Goal: Information Seeking & Learning: Learn about a topic

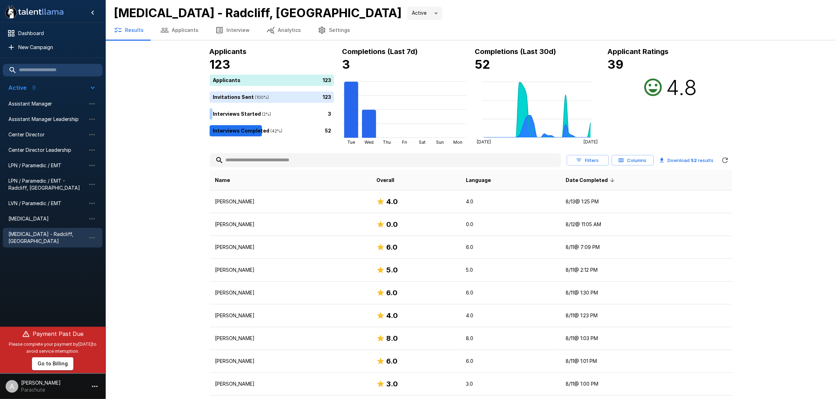
click at [195, 26] on button "Applicants" at bounding box center [179, 30] width 55 height 20
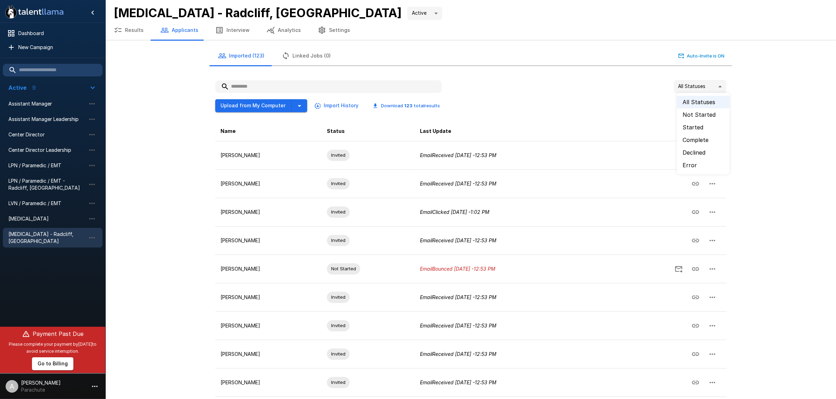
click at [696, 81] on body ".st0{fill:#FFFFFF;} .st1{fill:#76a4ed;} Dashboard New Campaign Active 9 Assista…" at bounding box center [421, 199] width 842 height 399
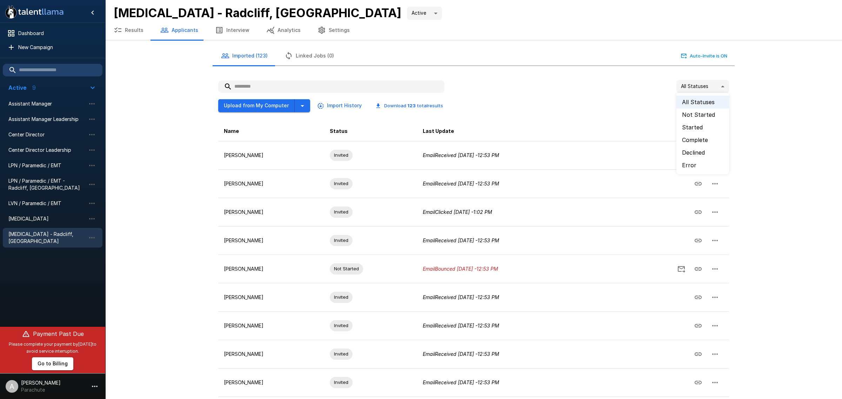
click at [708, 162] on li "Error" at bounding box center [703, 165] width 53 height 13
type input "*****"
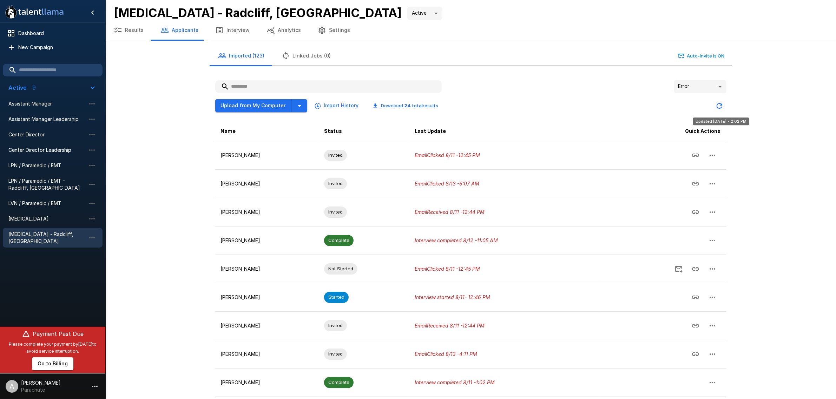
click at [722, 102] on icon "Updated Today - 2:02 PM" at bounding box center [719, 106] width 8 height 8
click at [285, 89] on input "text" at bounding box center [328, 86] width 226 height 13
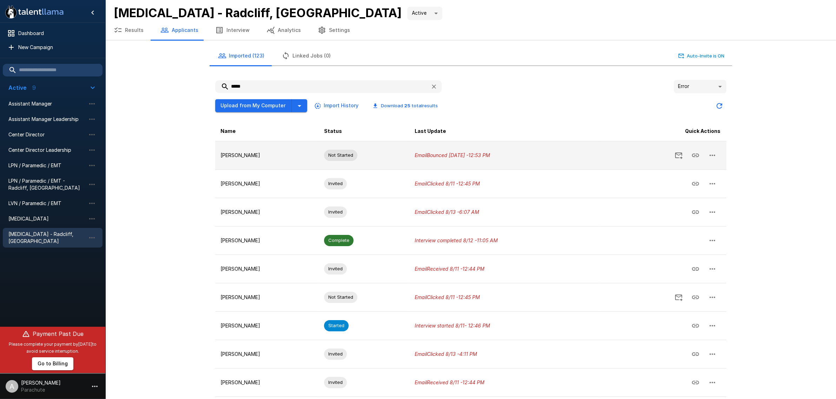
type input "*****"
click at [713, 153] on icon "button" at bounding box center [712, 155] width 8 height 8
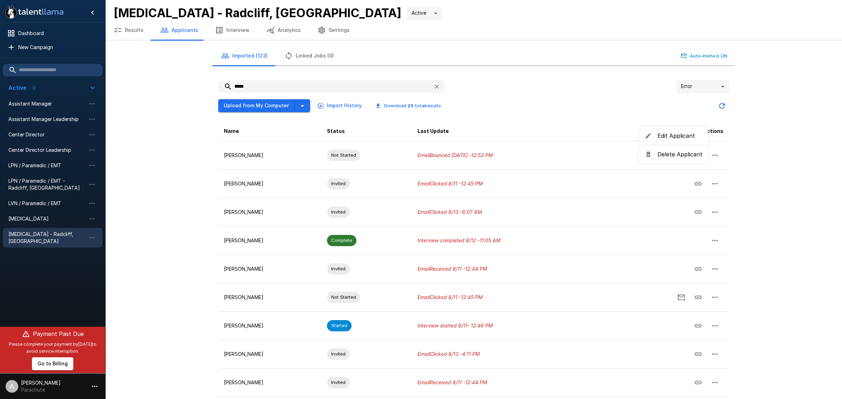
click at [690, 139] on span "Edit Applicant" at bounding box center [680, 136] width 45 height 8
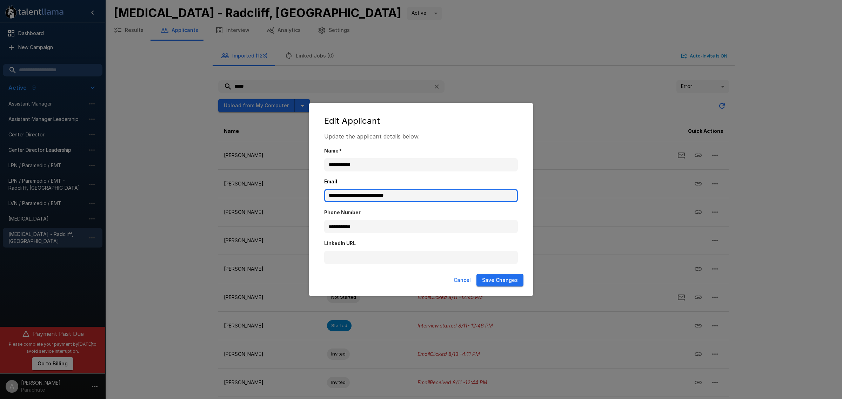
click at [418, 197] on input "**********" at bounding box center [421, 195] width 194 height 13
paste input "text"
type input "**********"
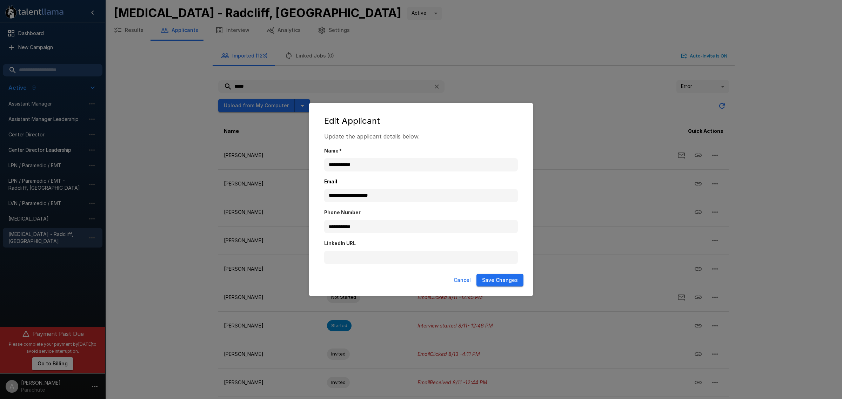
click at [513, 278] on button "Save Changes" at bounding box center [500, 280] width 47 height 13
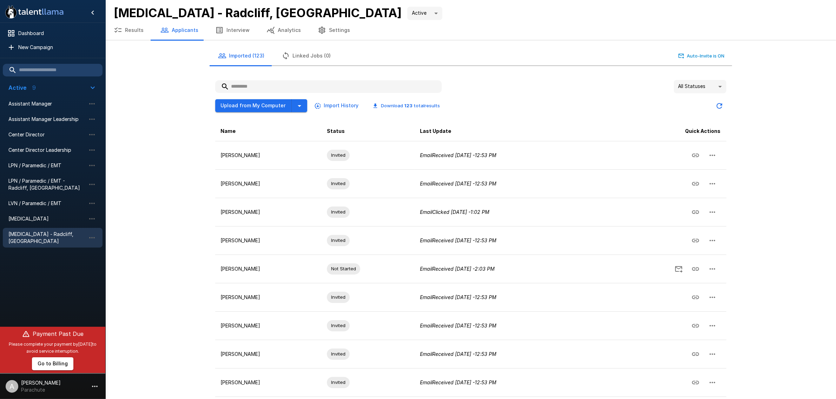
click at [364, 84] on input "text" at bounding box center [328, 86] width 226 height 13
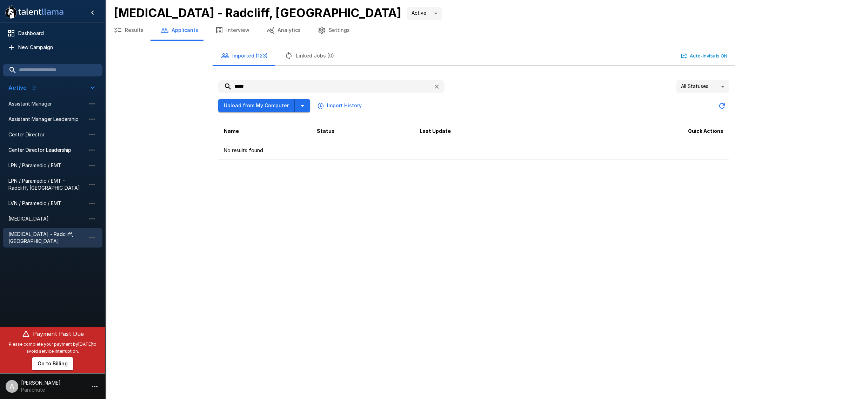
type input "*****"
click at [433, 88] on icon "button" at bounding box center [436, 86] width 7 height 7
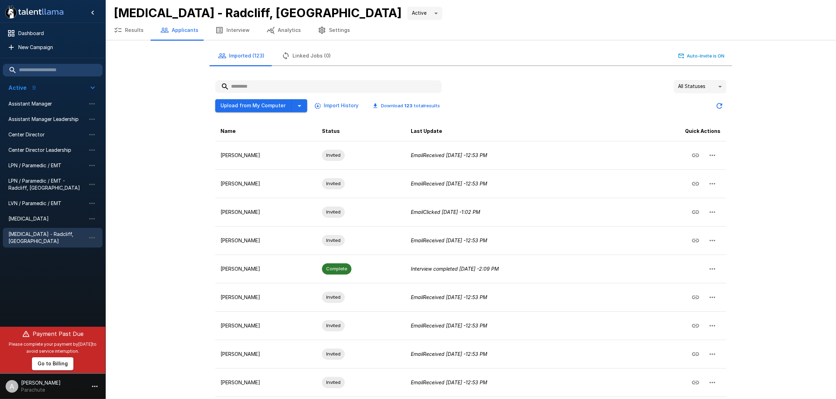
click at [122, 32] on icon "button" at bounding box center [118, 30] width 8 height 8
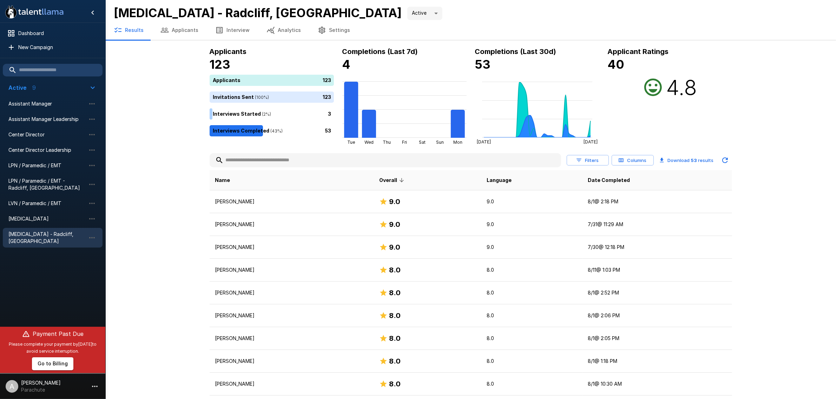
click at [188, 27] on button "Applicants" at bounding box center [179, 30] width 55 height 20
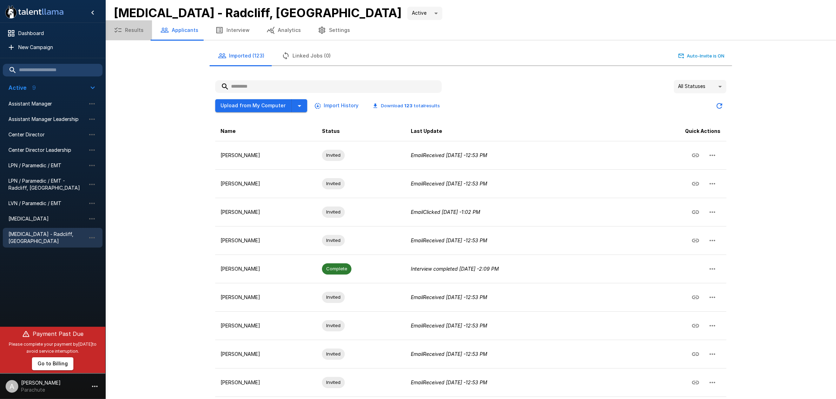
click at [130, 32] on button "Results" at bounding box center [128, 30] width 47 height 20
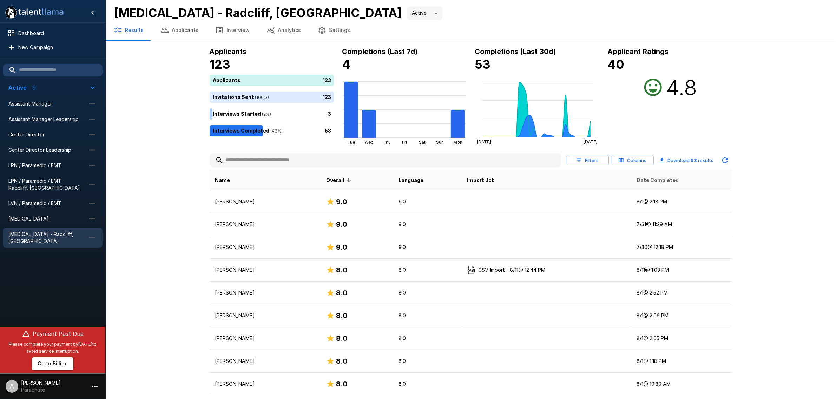
click at [672, 182] on span "Date Completed" at bounding box center [657, 180] width 42 height 8
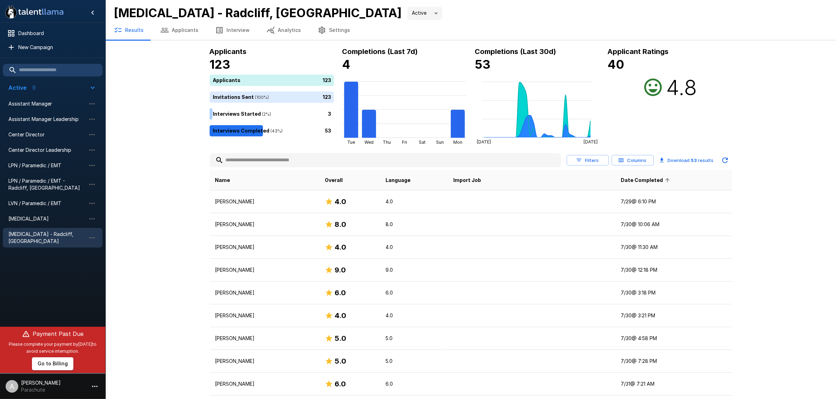
click at [670, 182] on icon at bounding box center [667, 180] width 6 height 6
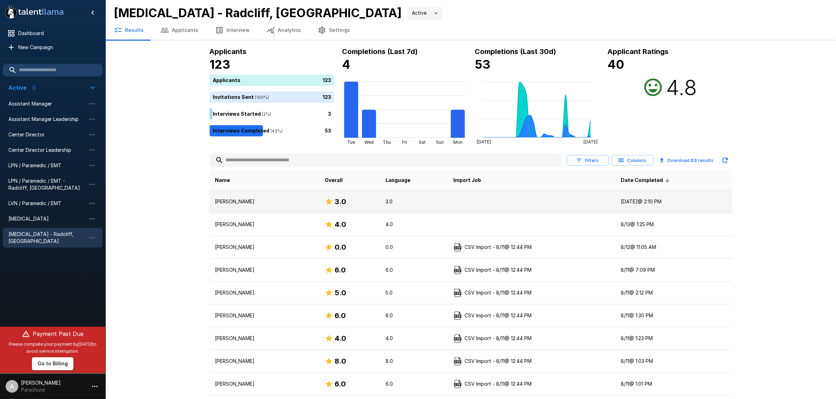
click at [279, 198] on p "[PERSON_NAME]" at bounding box center [264, 201] width 98 height 7
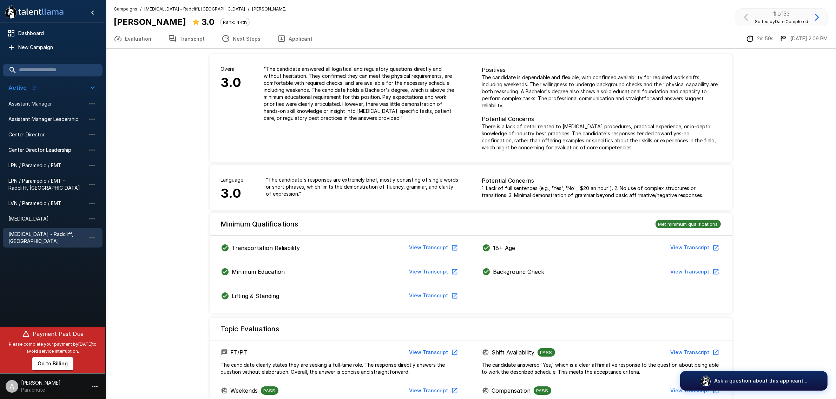
click at [192, 35] on button "Transcript" at bounding box center [186, 39] width 53 height 20
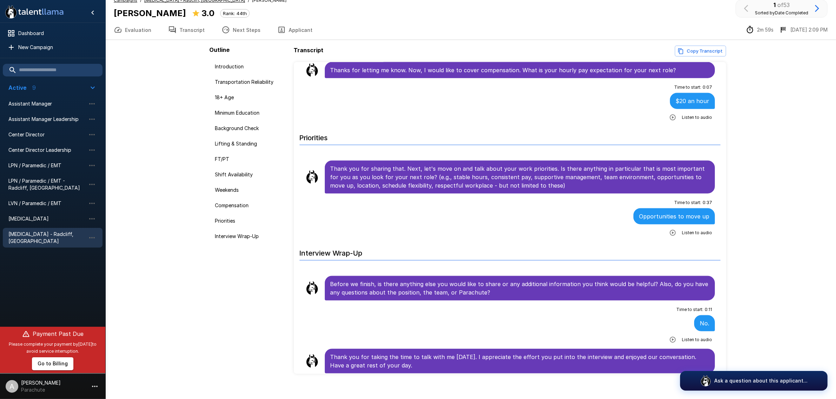
scroll to position [17, 0]
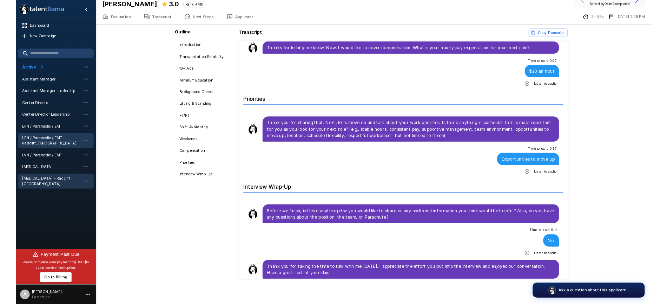
scroll to position [989, 0]
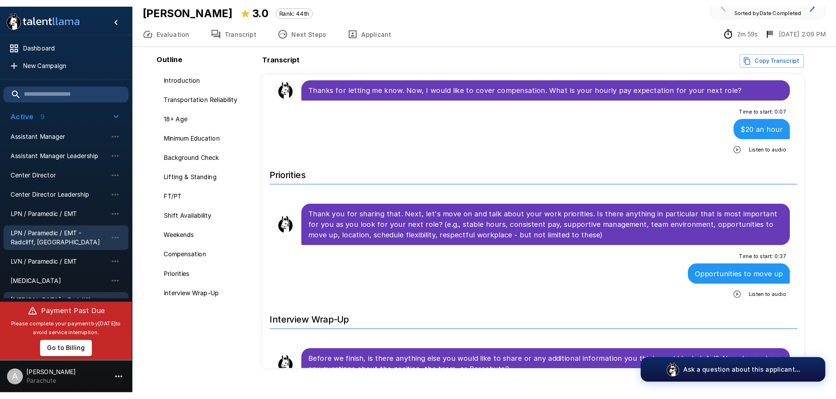
scroll to position [989, 0]
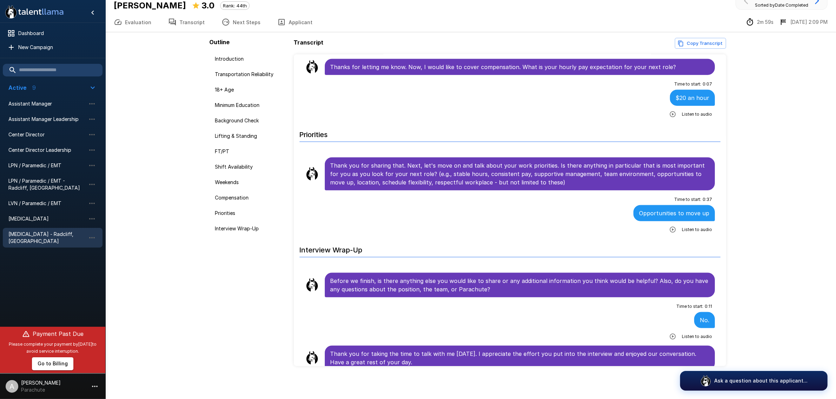
click at [185, 120] on div ".st0{fill:#FFFFFF;} .st1{fill:#76a4ed;} Dashboard New Campaign Active 9 Assista…" at bounding box center [470, 192] width 730 height 417
click at [64, 232] on span "[MEDICAL_DATA] - Radcliff, [GEOGRAPHIC_DATA]" at bounding box center [46, 238] width 77 height 14
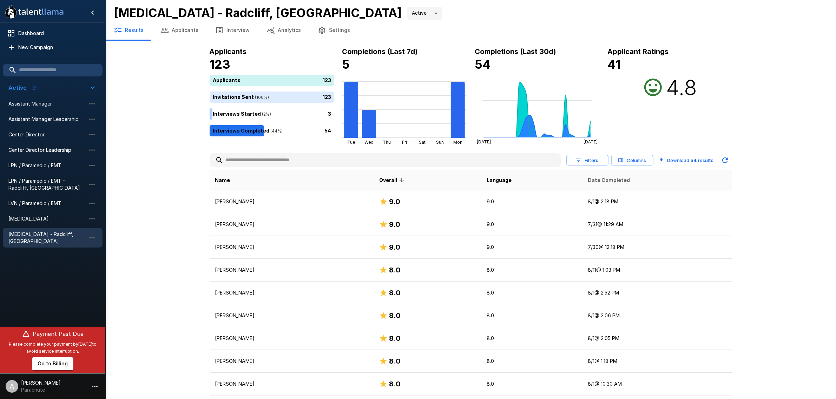
click at [615, 181] on span "Date Completed" at bounding box center [609, 180] width 42 height 8
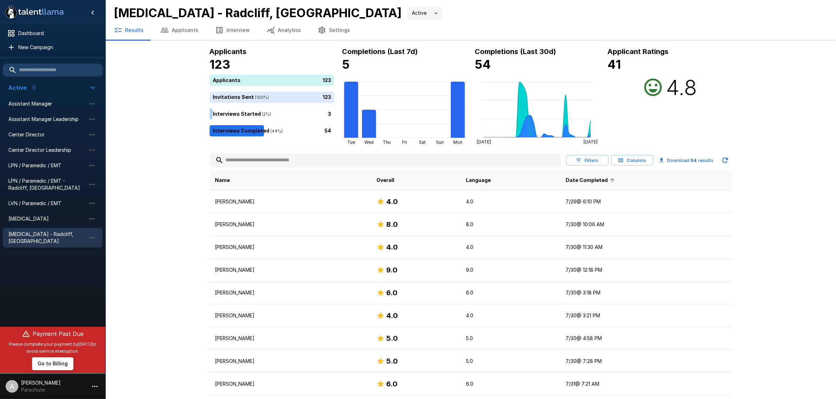
click at [615, 180] on span "Date Completed" at bounding box center [590, 180] width 51 height 8
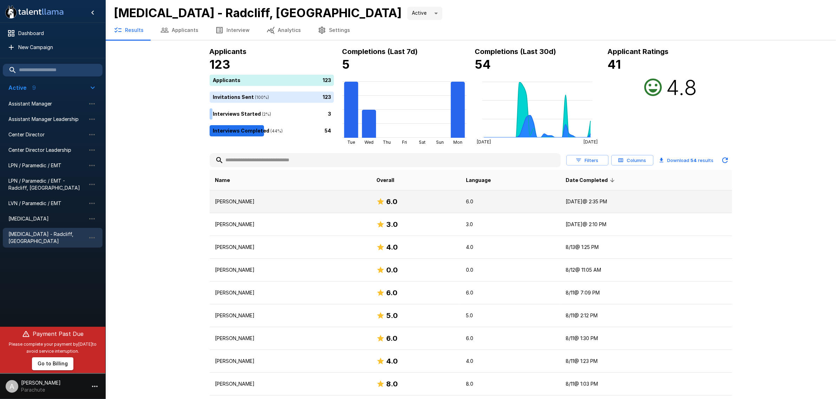
click at [258, 204] on p "[PERSON_NAME]" at bounding box center [290, 201] width 150 height 7
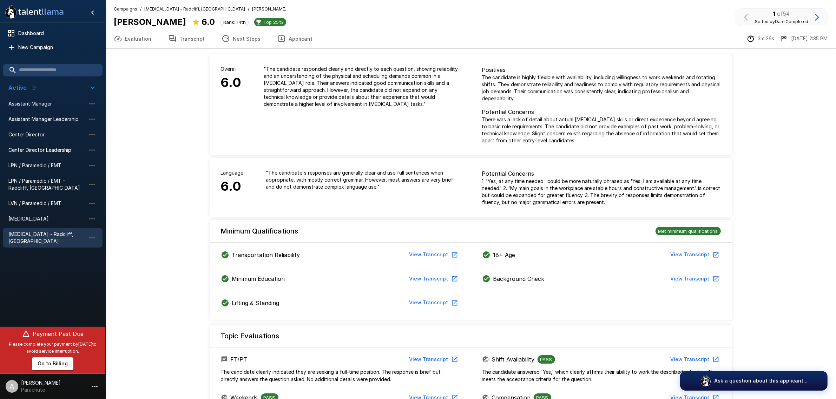
click at [181, 38] on button "Transcript" at bounding box center [186, 39] width 53 height 20
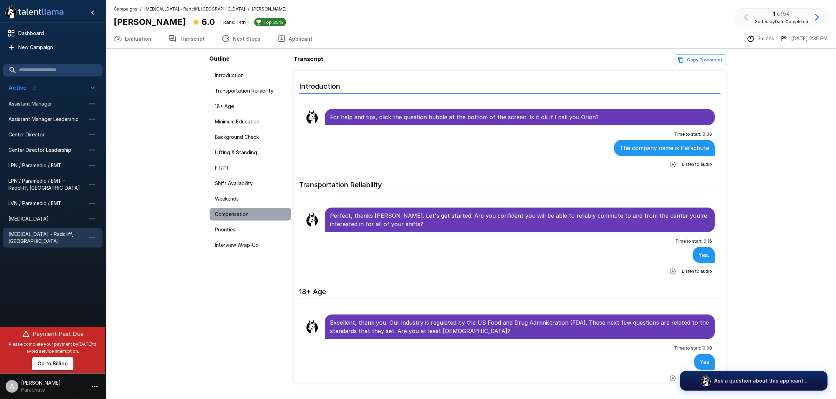
click at [244, 213] on span "Compensation" at bounding box center [250, 214] width 70 height 7
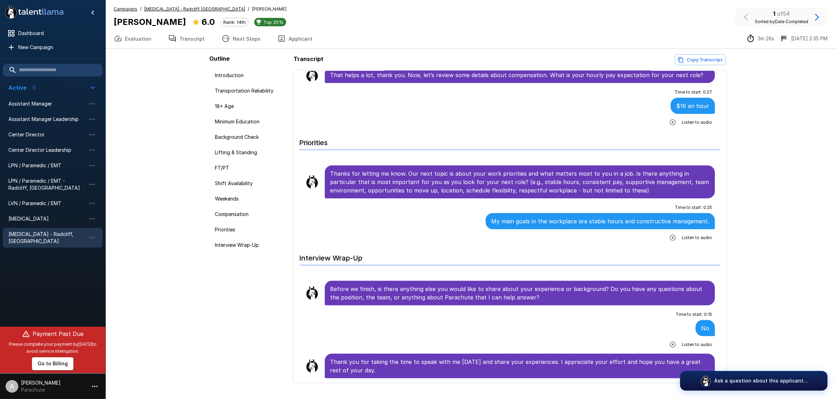
click at [820, 18] on icon "button" at bounding box center [817, 17] width 8 height 8
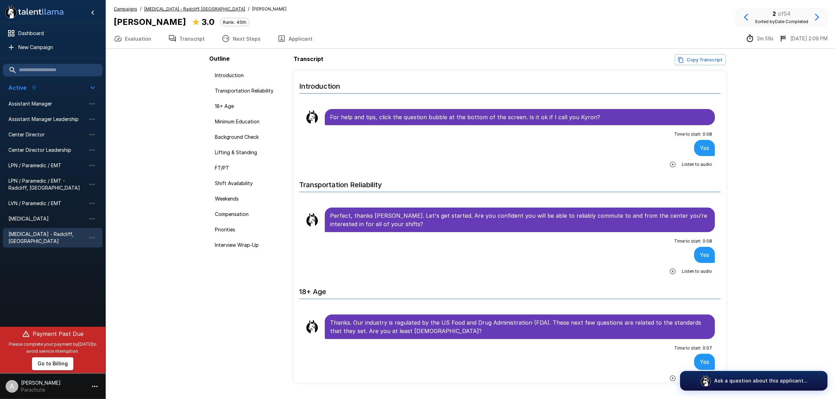
click at [747, 16] on icon "button" at bounding box center [746, 17] width 4 height 7
click at [815, 18] on icon "button" at bounding box center [817, 17] width 8 height 8
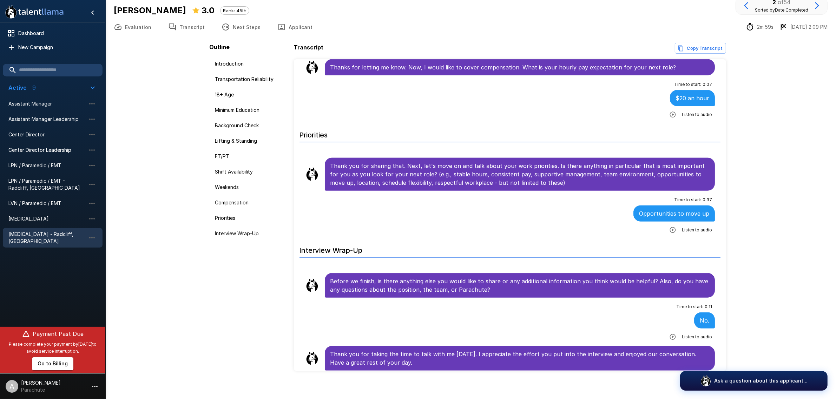
scroll to position [17, 0]
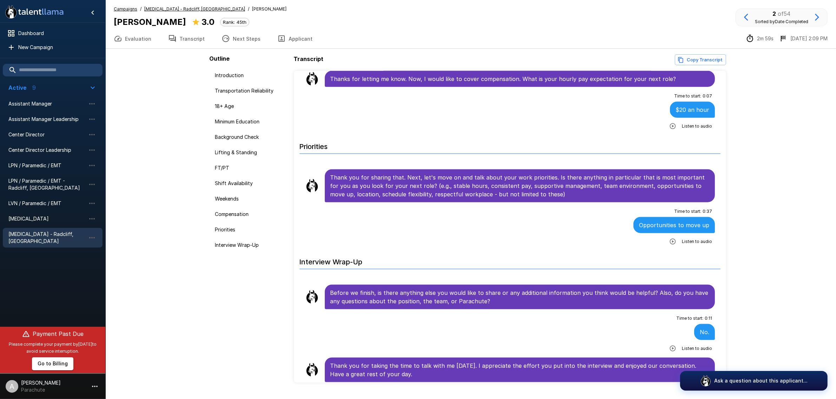
click at [744, 14] on icon "button" at bounding box center [746, 17] width 8 height 8
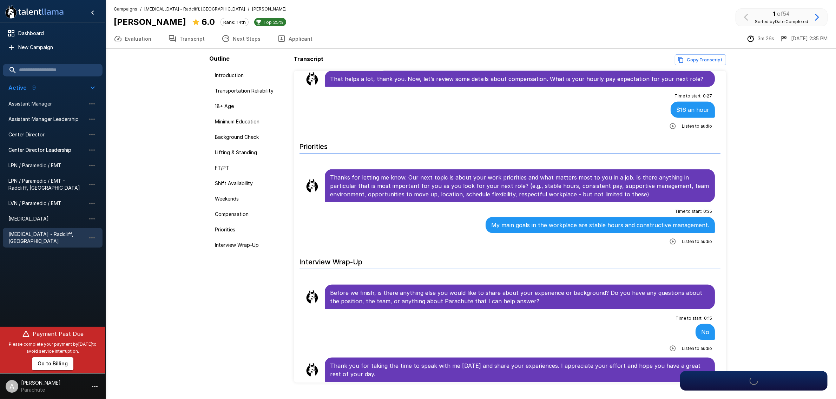
scroll to position [1001, 0]
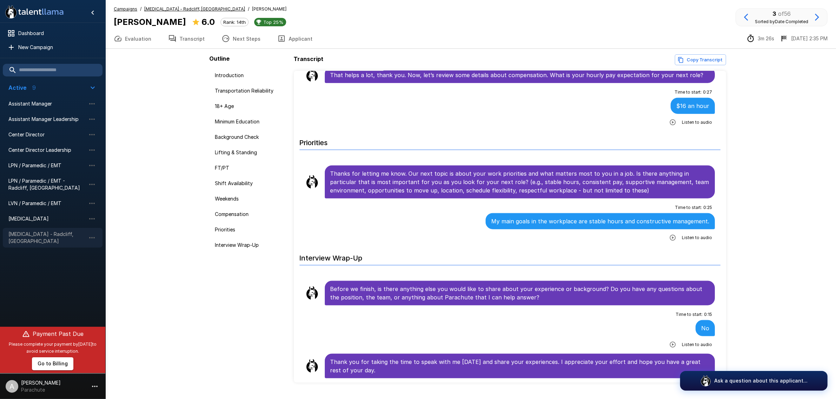
click at [39, 235] on span "[MEDICAL_DATA] - Radcliff, [GEOGRAPHIC_DATA]" at bounding box center [46, 238] width 77 height 14
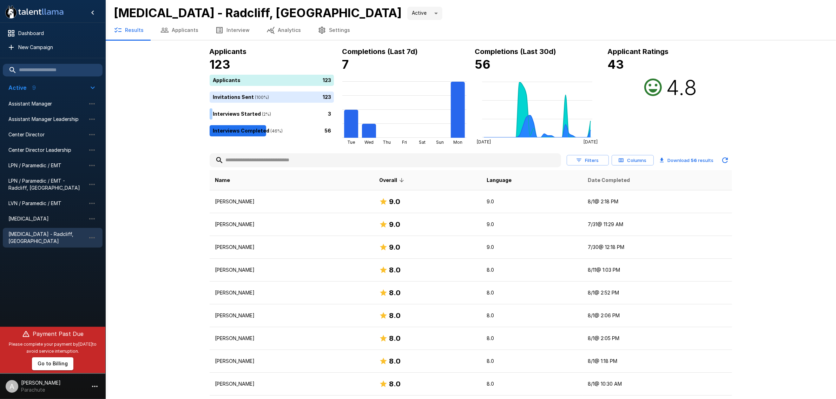
click at [615, 180] on span "Date Completed" at bounding box center [609, 180] width 42 height 8
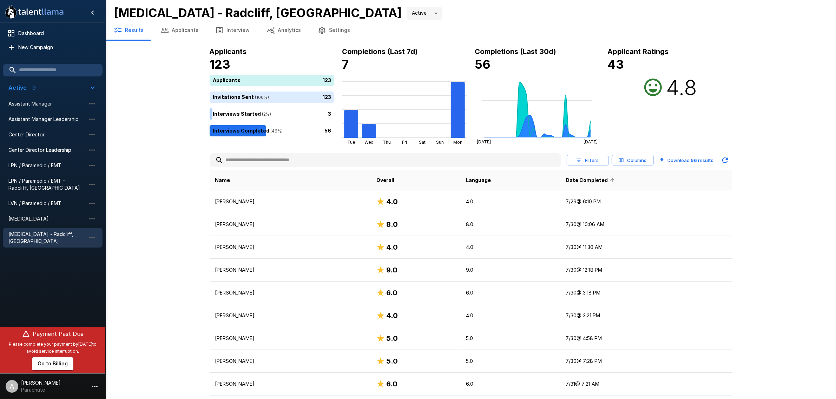
click at [615, 179] on icon at bounding box center [612, 180] width 6 height 6
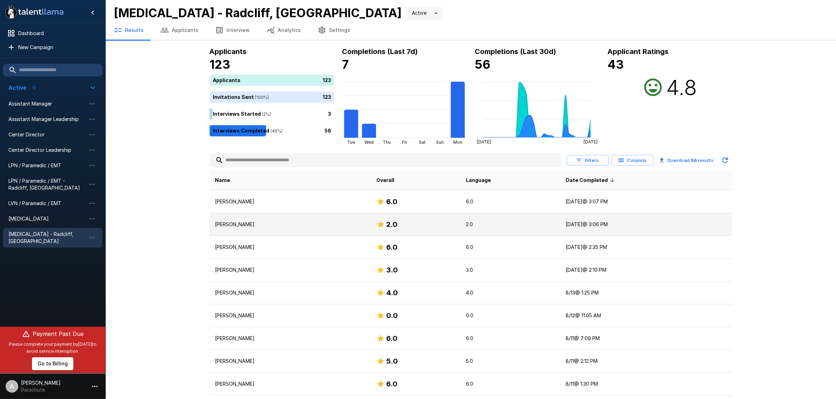
click at [272, 217] on td "[PERSON_NAME]" at bounding box center [290, 224] width 161 height 23
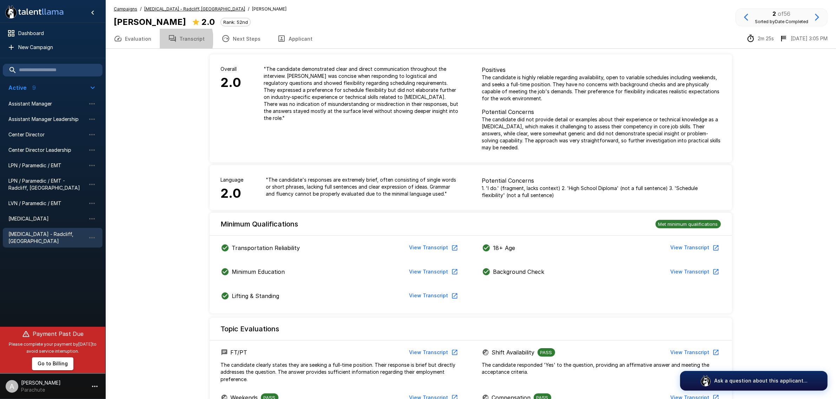
click at [173, 39] on icon "button" at bounding box center [172, 38] width 7 height 7
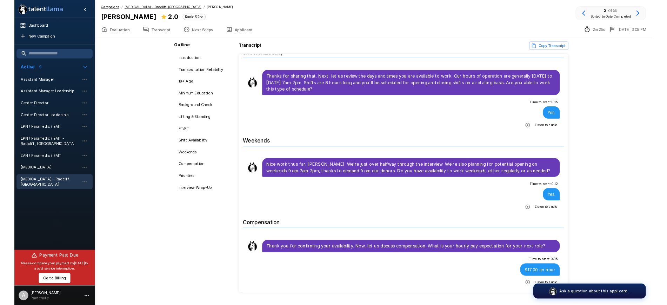
scroll to position [767, 0]
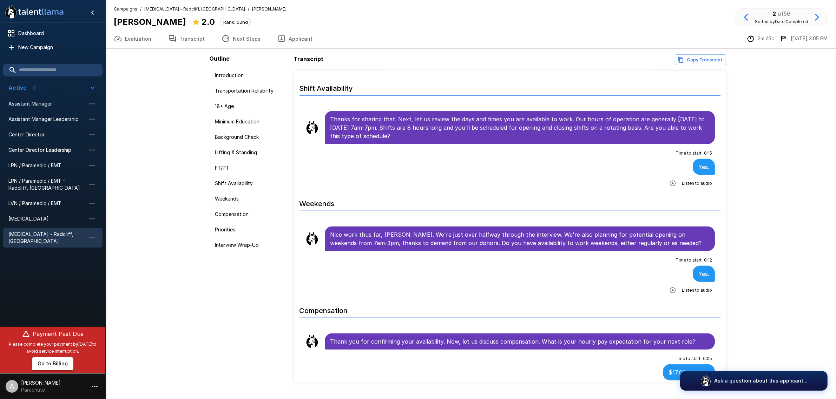
click at [748, 18] on icon "button" at bounding box center [746, 17] width 8 height 8
